Goal: Check status: Check status

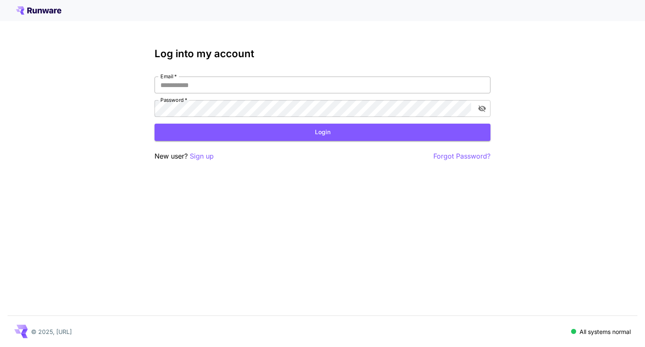
click at [204, 81] on input "Email   *" at bounding box center [323, 84] width 336 height 17
type input "**********"
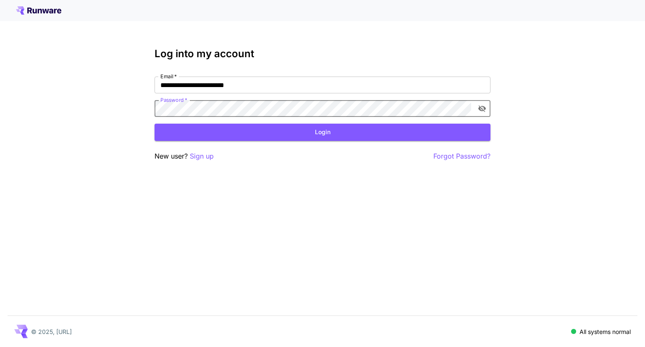
drag, startPoint x: 330, startPoint y: 137, endPoint x: 331, endPoint y: 129, distance: 8.0
click at [330, 136] on button "Login" at bounding box center [323, 132] width 336 height 17
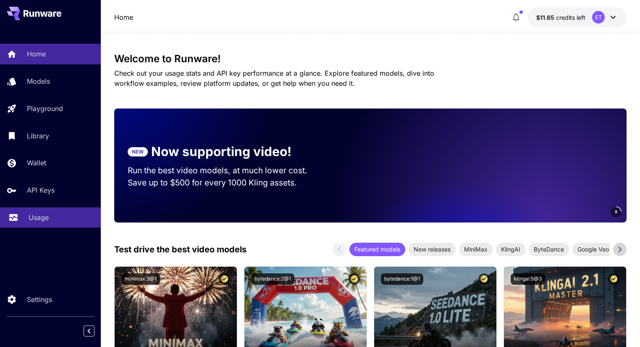
click at [38, 220] on p "Usage" at bounding box center [39, 217] width 20 height 10
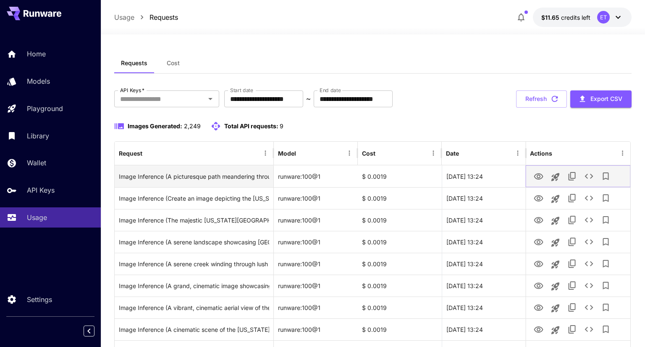
click at [534, 175] on icon "View Image" at bounding box center [539, 176] width 10 height 10
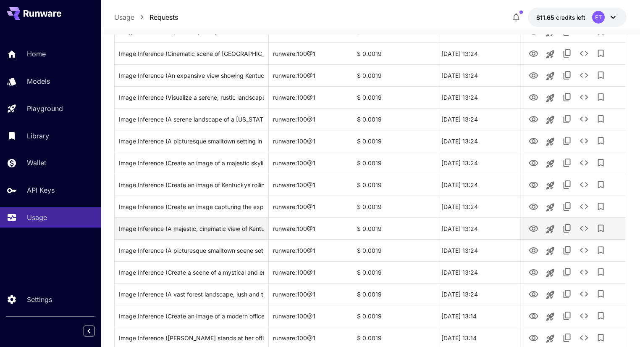
scroll to position [790, 0]
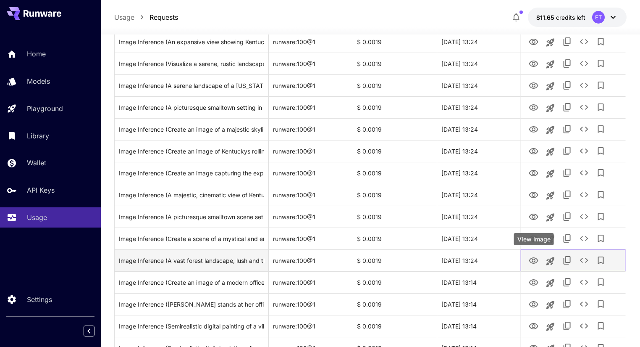
click at [533, 259] on icon "View Image" at bounding box center [534, 260] width 10 height 10
